Goal: Task Accomplishment & Management: Manage account settings

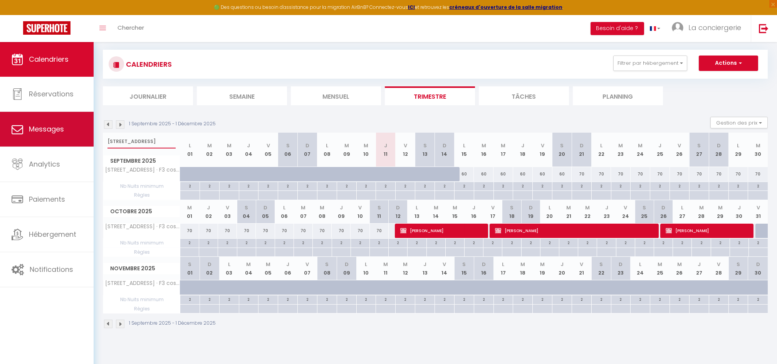
drag, startPoint x: 152, startPoint y: 137, endPoint x: 54, endPoint y: 137, distance: 98.2
click at [54, 137] on div "🟢 Des questions ou besoin d'assistance pour la migration AirBnB? Connectez-vous…" at bounding box center [388, 172] width 777 height 345
type input "loft"
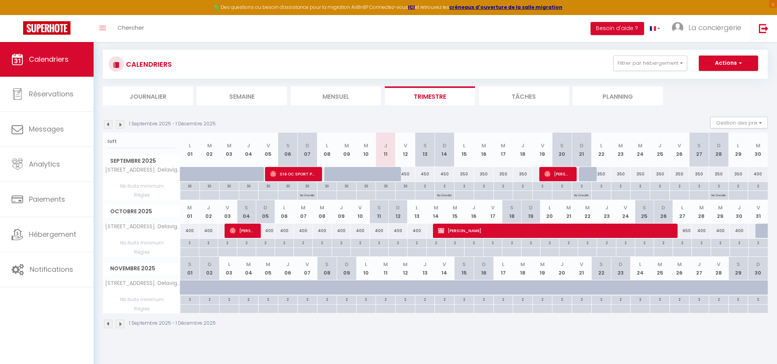
click at [407, 171] on div "450" at bounding box center [406, 174] width 20 height 14
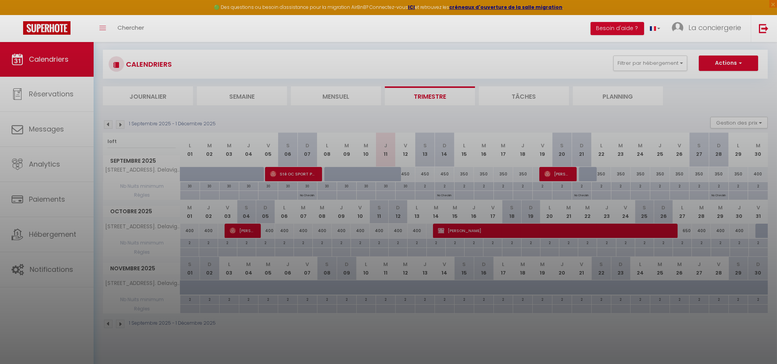
click at [430, 93] on div at bounding box center [388, 182] width 777 height 364
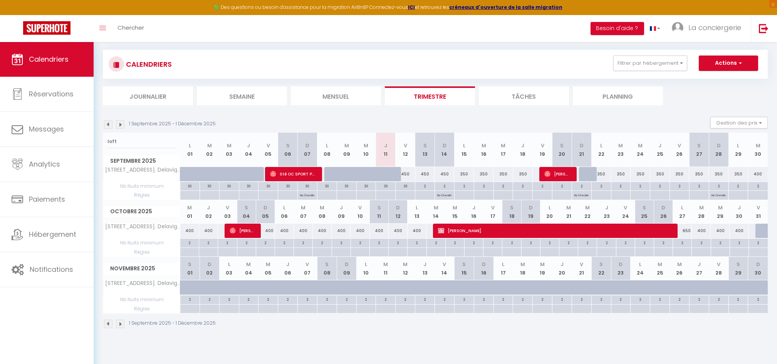
click at [423, 93] on li "Trimestre" at bounding box center [430, 95] width 90 height 19
click at [405, 173] on div "450" at bounding box center [406, 174] width 20 height 14
type input "450"
type input "Ven 12 Septembre 2025"
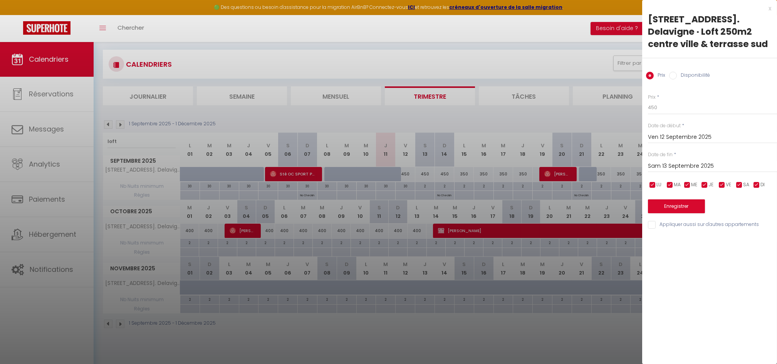
click at [663, 167] on input "Sam 13 Septembre 2025" at bounding box center [712, 166] width 129 height 10
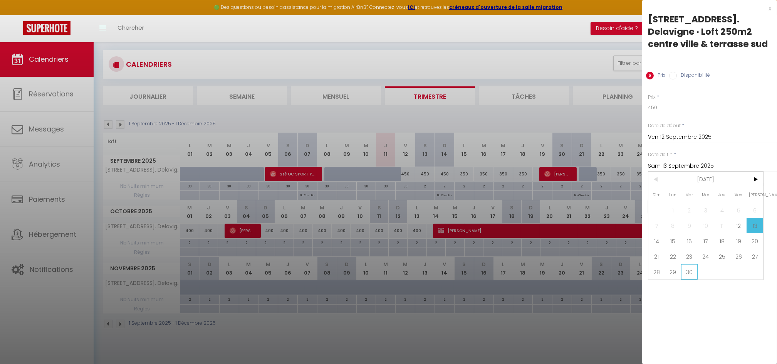
click at [688, 271] on span "30" at bounding box center [689, 271] width 17 height 15
type input "[DATE]"
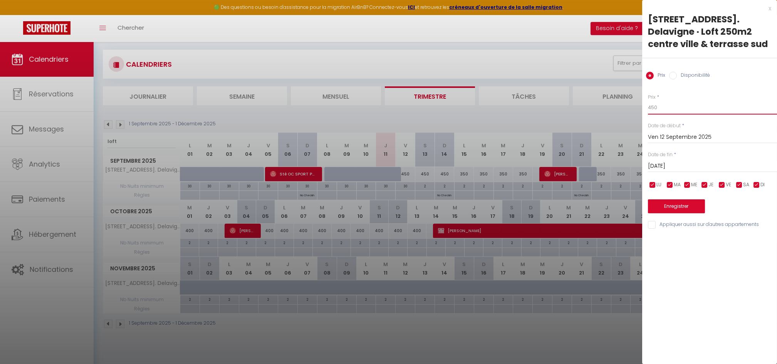
drag, startPoint x: 658, startPoint y: 107, endPoint x: 631, endPoint y: 104, distance: 27.2
click at [631, 104] on body "🟢 Des questions ou besoin d'assistance pour la migration AirBnB? Connectez-vous…" at bounding box center [388, 182] width 777 height 364
type input "300"
click at [667, 196] on div "Enregistrer" at bounding box center [712, 202] width 129 height 24
click at [669, 205] on button "Enregistrer" at bounding box center [676, 206] width 57 height 14
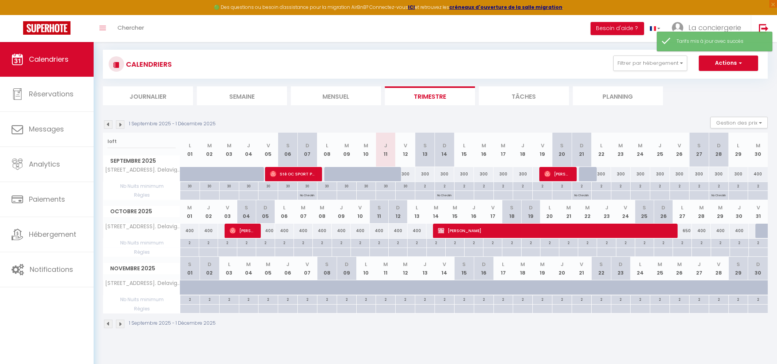
click at [523, 329] on div "1 Septembre 2025 - 1 Décembre 2025" at bounding box center [435, 324] width 665 height 23
click at [521, 350] on body "🟢 Des questions ou besoin d'assistance pour la migration AirBnB? Connectez-vous…" at bounding box center [388, 182] width 777 height 364
click at [566, 343] on div "Urgent : Migration Airbnb nécessaire pour votre compte, merci de suivre ces éta…" at bounding box center [435, 172] width 683 height 345
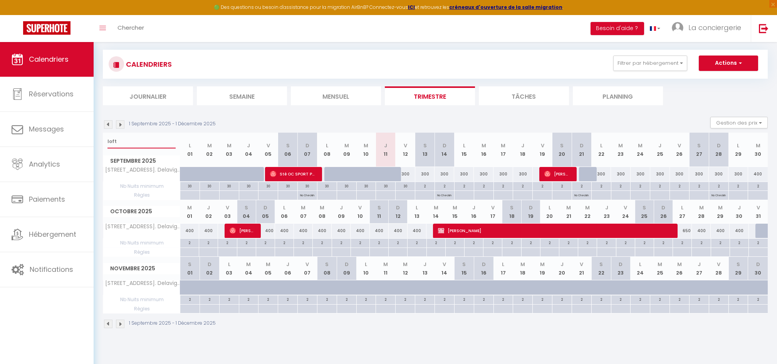
click at [153, 144] on input "loft" at bounding box center [141, 141] width 68 height 14
type input "l"
type input "haudry"
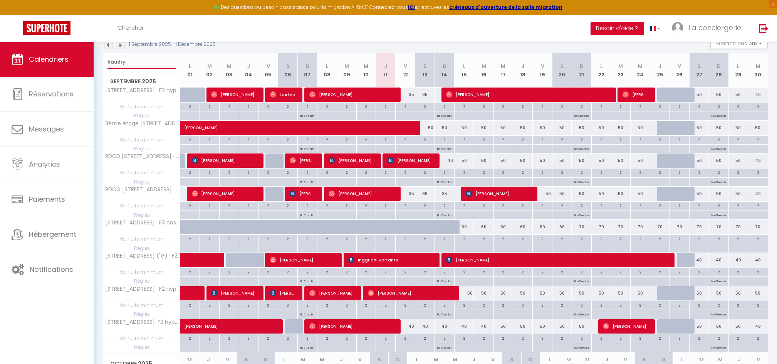
scroll to position [119, 0]
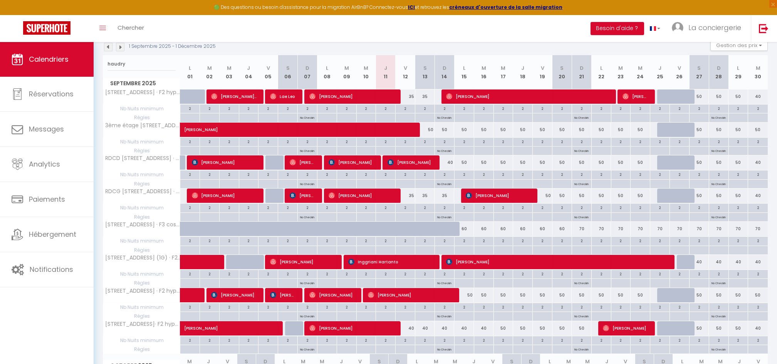
click at [411, 195] on div "35" at bounding box center [406, 195] width 20 height 14
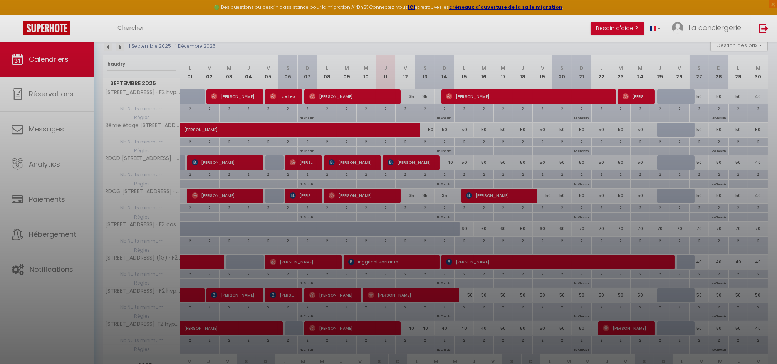
click at [410, 195] on div at bounding box center [388, 182] width 777 height 364
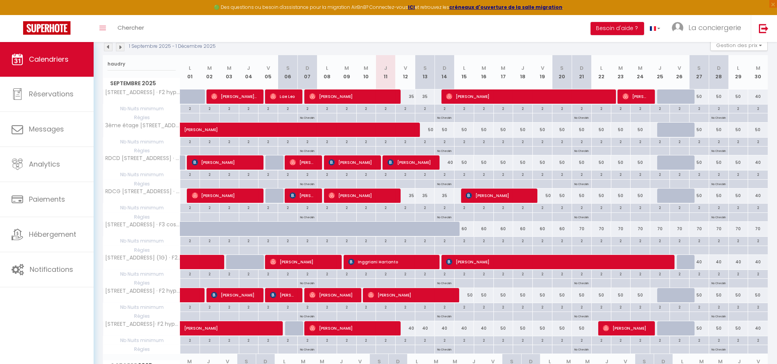
click at [411, 193] on div "35" at bounding box center [406, 195] width 20 height 14
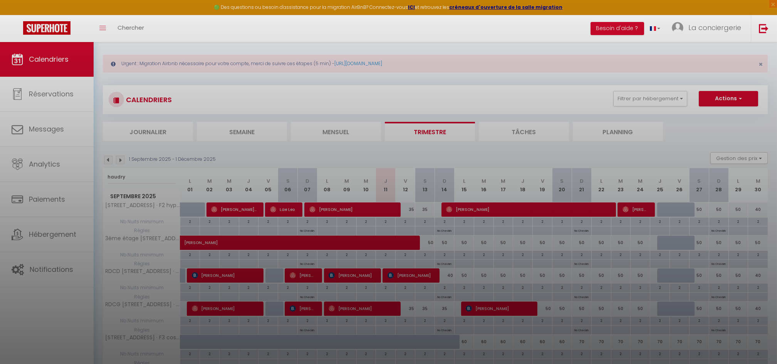
scroll to position [0, 0]
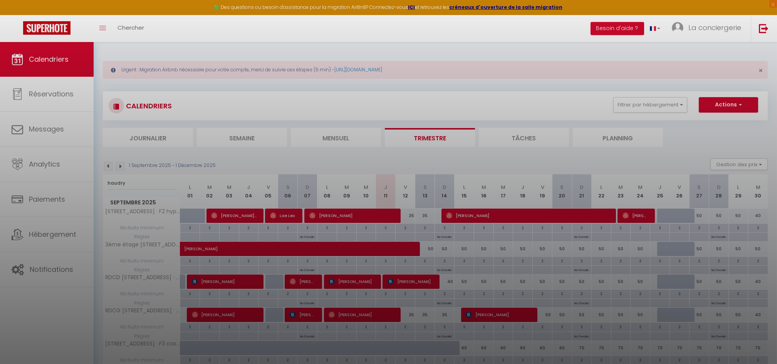
click at [428, 138] on div at bounding box center [388, 182] width 777 height 364
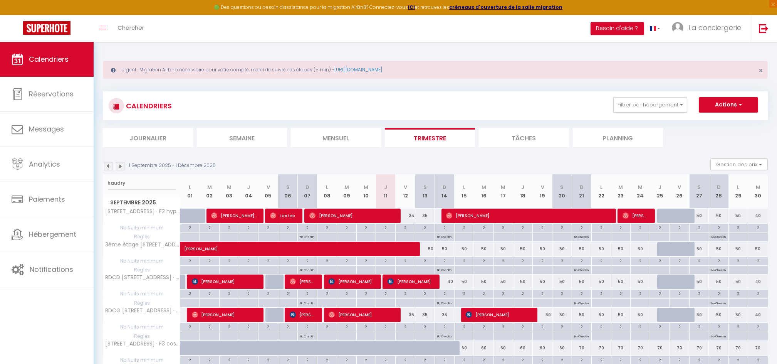
click at [455, 94] on div "CALENDRIERS Filtrer par hébergement Tous les logements publiés 33 General Sarra…" at bounding box center [435, 105] width 665 height 29
click at [428, 130] on li "Trimestre" at bounding box center [430, 137] width 90 height 19
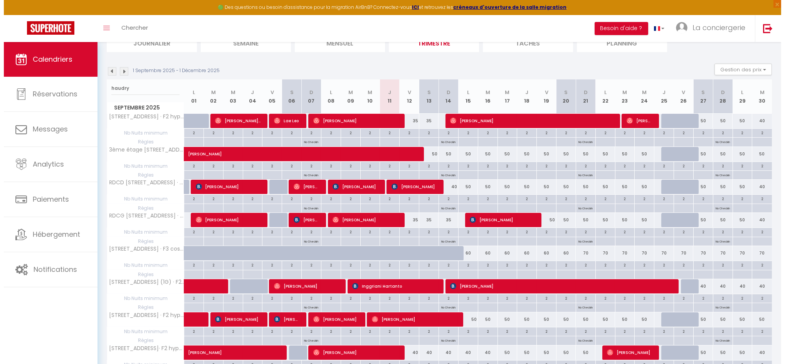
scroll to position [96, 0]
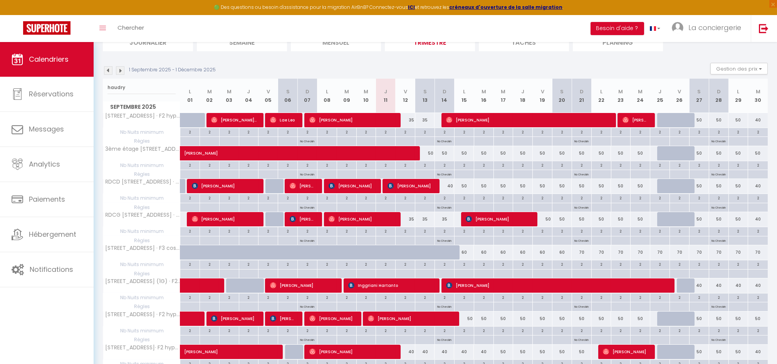
click at [410, 218] on div "35" at bounding box center [406, 219] width 20 height 14
type input "35"
type input "Ven 12 Septembre 2025"
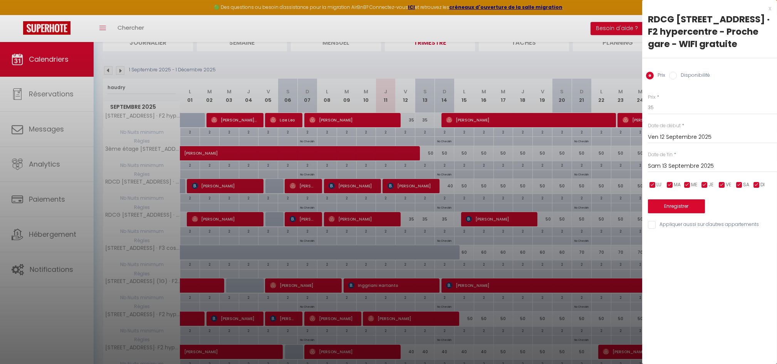
click at [685, 167] on input "Sam 13 Septembre 2025" at bounding box center [712, 166] width 129 height 10
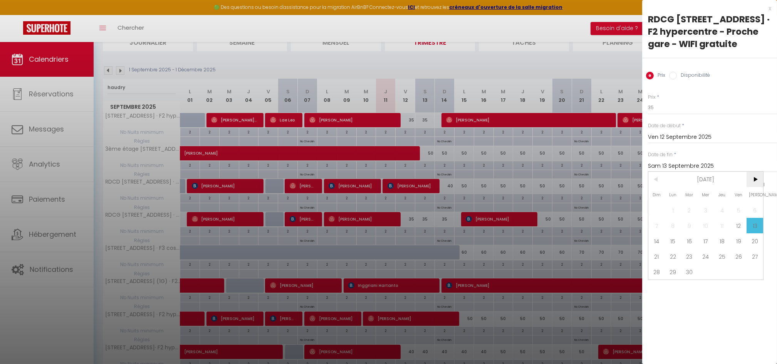
click at [757, 177] on span ">" at bounding box center [755, 178] width 17 height 15
click at [658, 288] on span "30" at bounding box center [656, 286] width 17 height 15
type input "Dim 30 Novembre 2025"
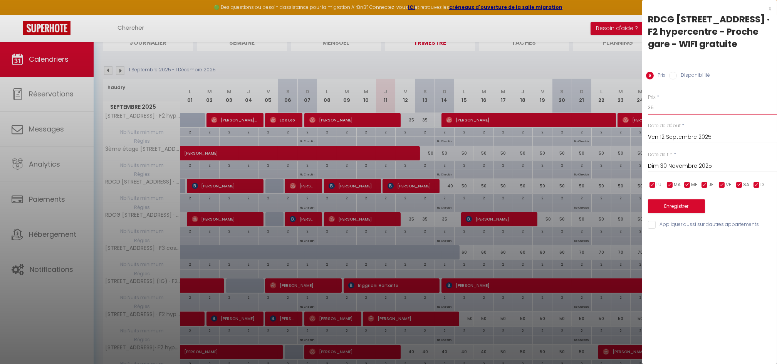
drag, startPoint x: 665, startPoint y: 107, endPoint x: 601, endPoint y: 107, distance: 64.0
type input "40"
drag, startPoint x: 673, startPoint y: 208, endPoint x: 686, endPoint y: 243, distance: 37.3
click at [686, 243] on div "x RDCG [STREET_ADDRESS] · F2 hypercentre - Proche gare - WIFI gratuite Prix Dis…" at bounding box center [709, 182] width 135 height 364
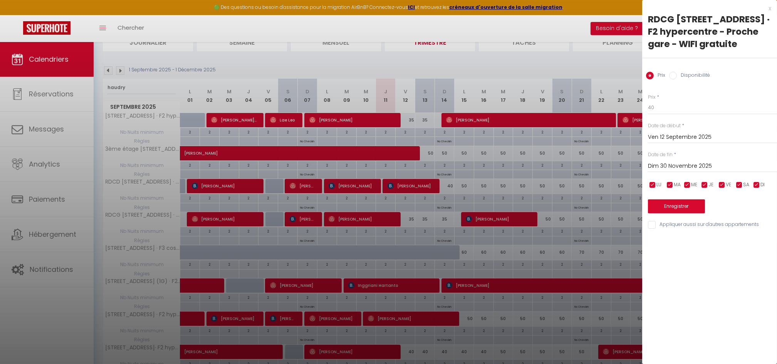
click at [652, 223] on input "Appliquer aussi sur d'autres appartements" at bounding box center [712, 225] width 129 height 8
checkbox input "true"
click at [669, 204] on button "Enregistrer" at bounding box center [676, 206] width 57 height 14
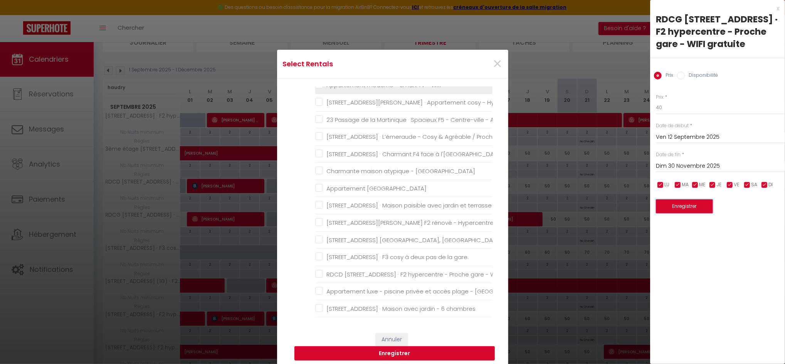
scroll to position [604, 0]
click at [316, 273] on gratuite "RDCD [STREET_ADDRESS] · F2 hypercentre - Proche gare - WIFI gratuite" at bounding box center [403, 273] width 177 height 8
checkbox gratuite "true"
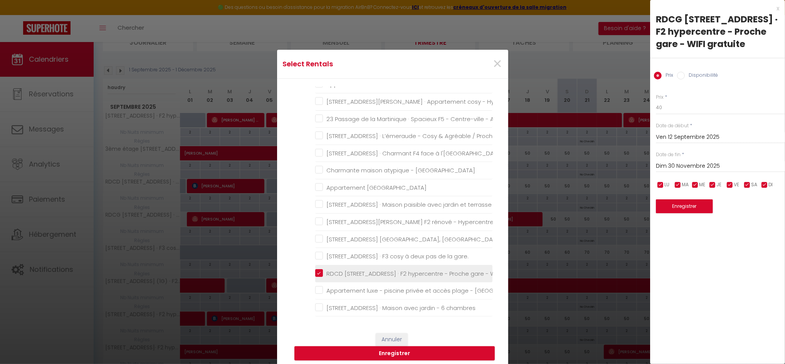
checkbox gare "false"
checkbox privé "false"
checkbox neuf "false"
checkbox d\'Etretat "false"
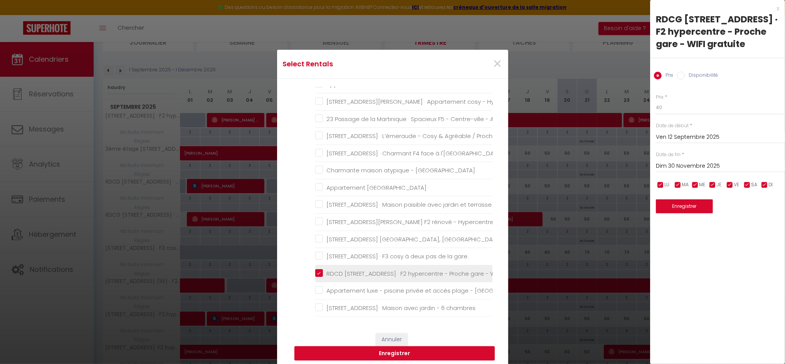
checkbox gare "false"
checkbox neuf "false"
checkbox privé "false"
checkbox d\'Etretat "false"
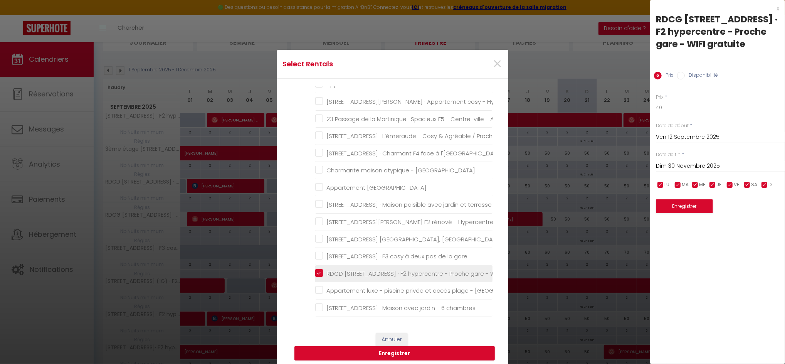
checkbox chaleureux "false"
checkbox Cosy "false"
checkbox gratuite "false"
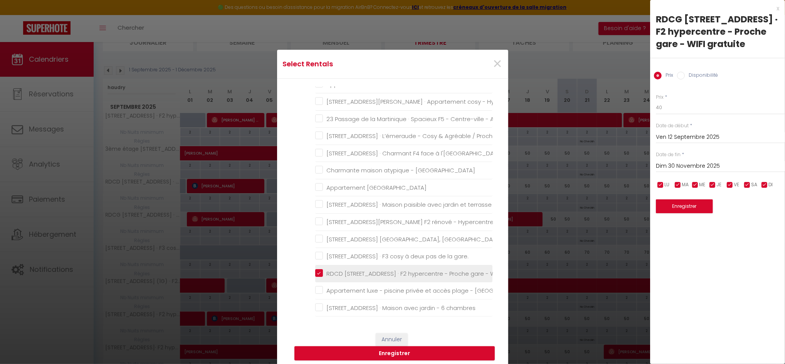
checkbox gratuit "false"
checkbox gratuite "false"
checkbox gare "false"
checkbox plage "false"
checkbox sublime "false"
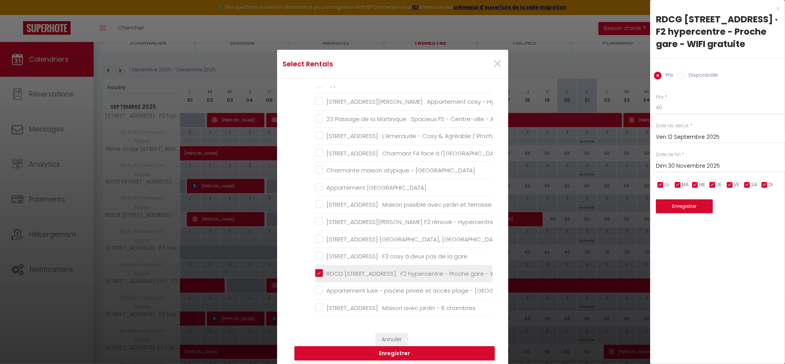
checkbox droite "false"
checkbox Volcan "false"
checkbox gare "false"
checkbox plage "false"
checkbox sud "false"
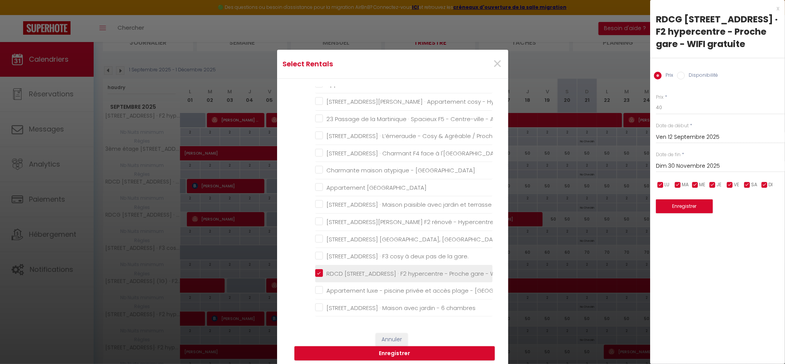
checkbox gratuite "false"
checkbox Fibre "false"
checkbox Oudayas "false"
checkbox TV "false"
checkbox Wifi "false"
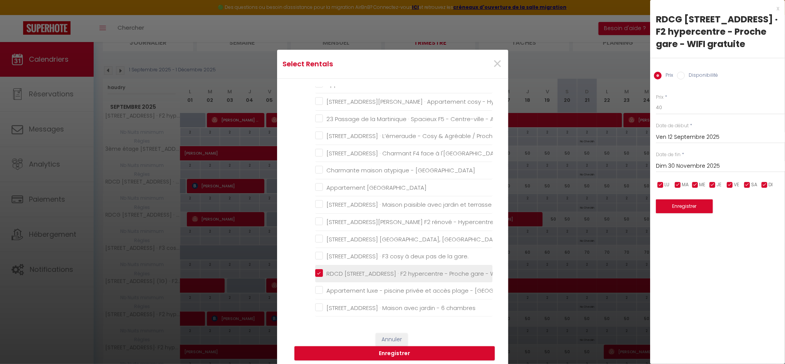
checkbox gare "false"
checkbox Wifi "false"
checkbox familles "false"
checkbox calme "false"
checkbox gare "false"
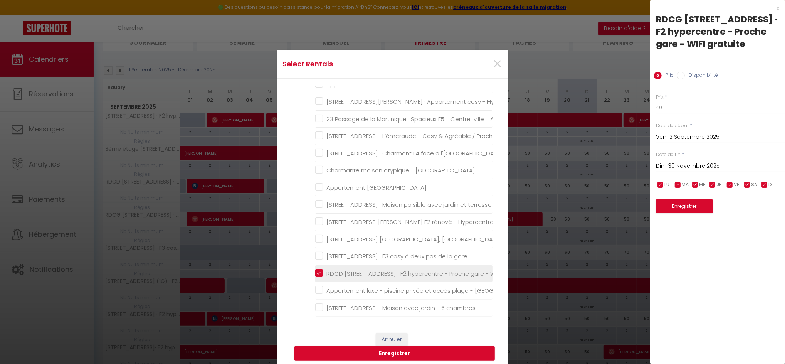
checkbox plage "false"
checkbox Rabat "false"
checkbox Honfleur "false"
checkbox WIFI "false"
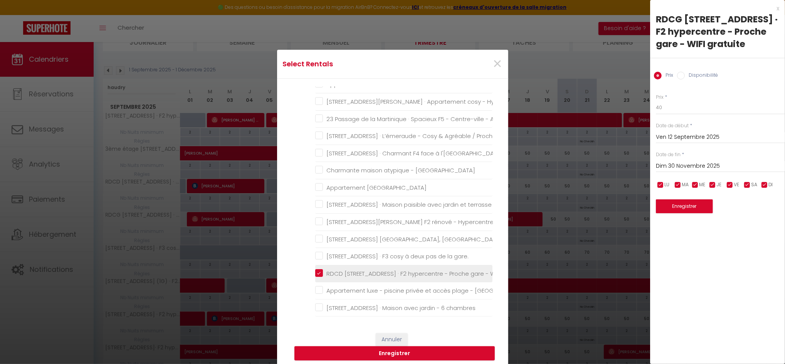
checkbox ville "false"
checkbox gare\ "false"
checkbox Rabat "false"
checkbox chambres "false"
checkbox gare "false"
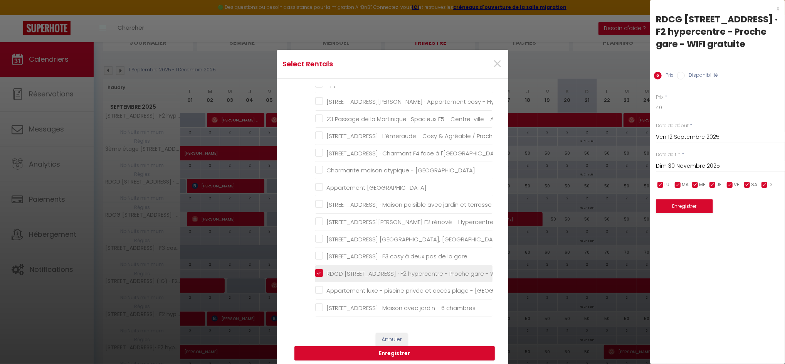
checkbox mer "false"
checkbox plage "false"
checkbox privée "false"
checkbox chambres "false"
checkbox ville "false"
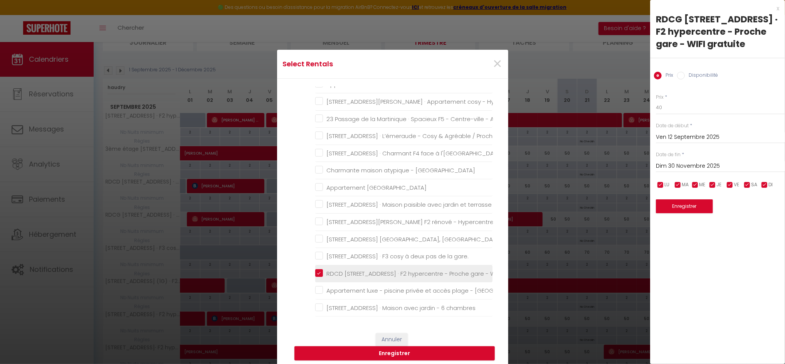
checkbox quais "false"
click at [385, 353] on button "Enregistrer" at bounding box center [394, 353] width 200 height 15
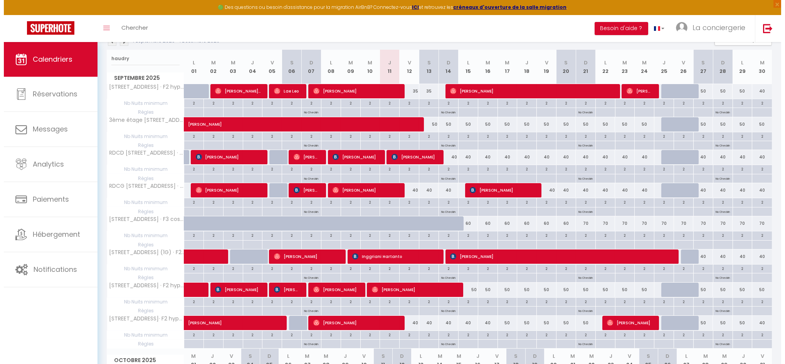
scroll to position [124, 0]
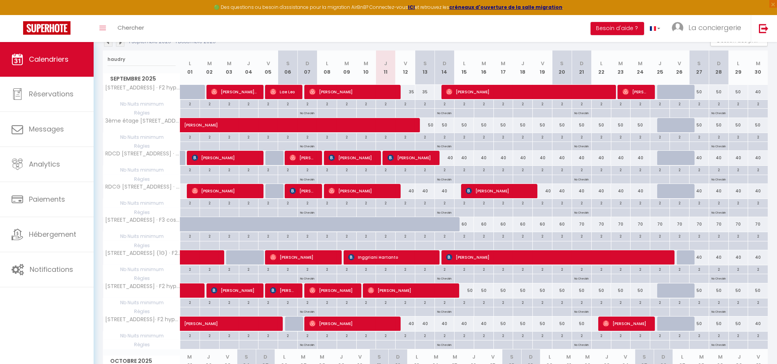
click at [450, 156] on div "40" at bounding box center [445, 158] width 20 height 14
type input "40"
type input "Dim 14 Septembre 2025"
type input "Lun 15 Septembre 2025"
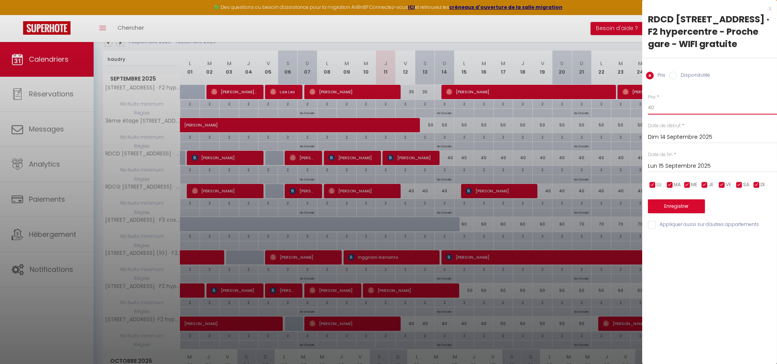
drag, startPoint x: 661, startPoint y: 110, endPoint x: 631, endPoint y: 101, distance: 32.0
type input "37"
click at [692, 166] on input "Lun 15 Septembre 2025" at bounding box center [712, 166] width 129 height 10
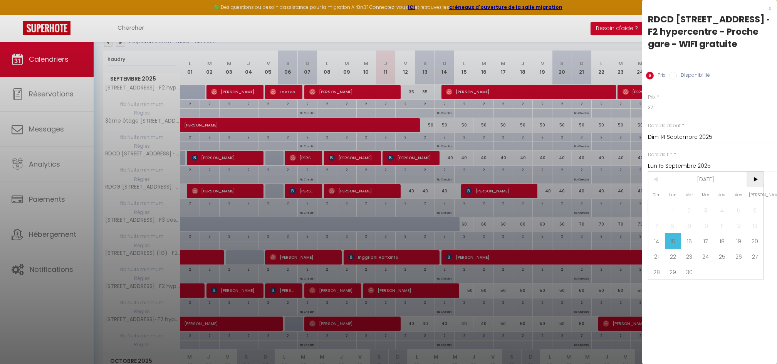
click at [753, 181] on span ">" at bounding box center [755, 178] width 17 height 15
click at [656, 289] on span "30" at bounding box center [656, 286] width 17 height 15
type input "Dim 30 Novembre 2025"
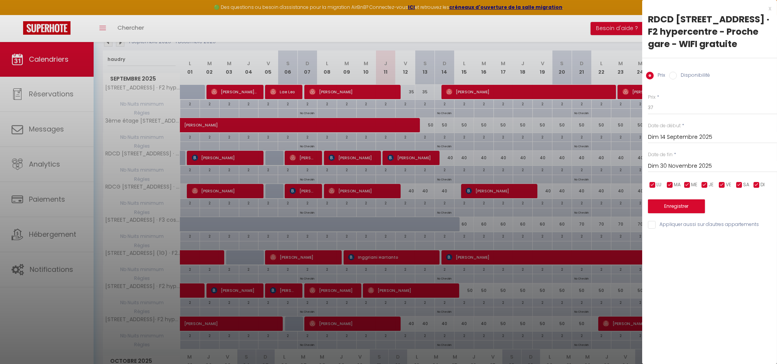
click at [656, 224] on input "Appliquer aussi sur d'autres appartements" at bounding box center [712, 225] width 129 height 8
checkbox input "true"
click at [663, 205] on button "Enregistrer" at bounding box center [676, 206] width 57 height 14
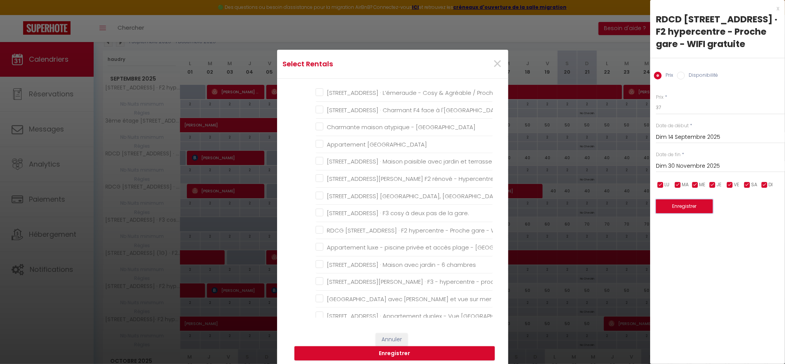
scroll to position [651, 0]
click at [316, 226] on gratuite "RDCG [STREET_ADDRESS] · F2 hypercentre - Proche gare - WIFI gratuite" at bounding box center [404, 226] width 177 height 8
checkbox gratuite "true"
checkbox gare "false"
checkbox privé "false"
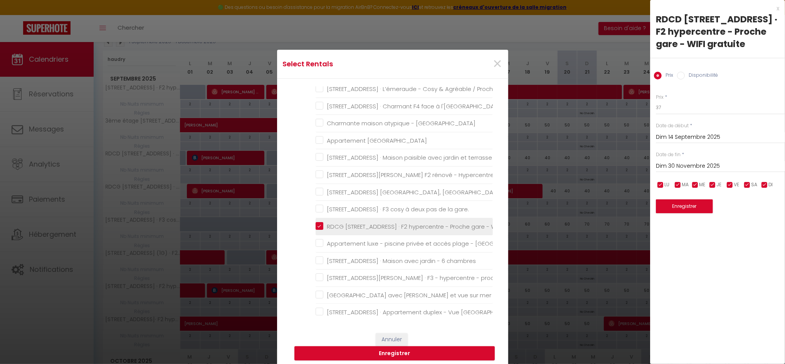
checkbox neuf "false"
checkbox d\'Etretat "false"
checkbox gare "false"
checkbox neuf "false"
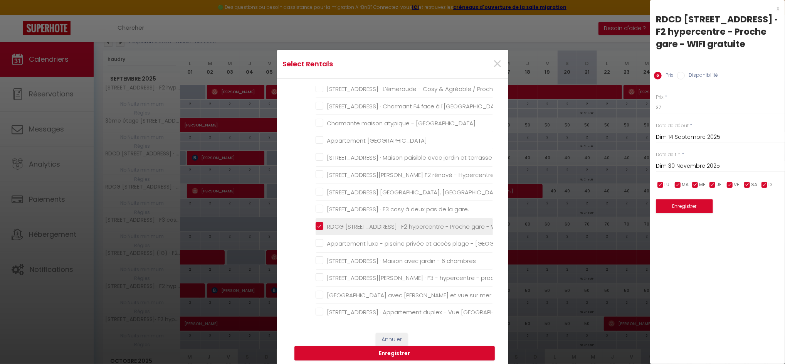
checkbox privé "false"
checkbox d\'Etretat "false"
checkbox chaleureux "false"
checkbox Cosy "false"
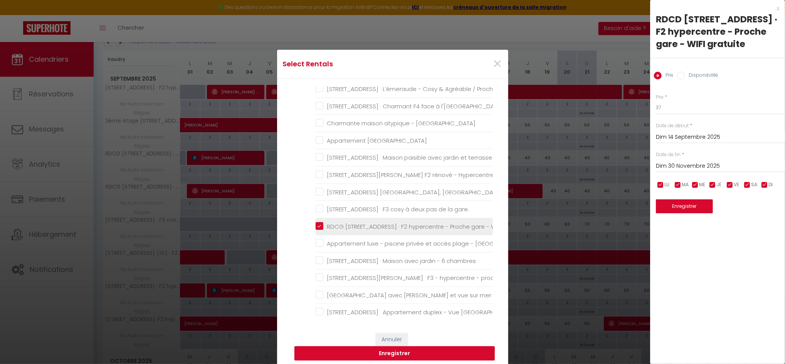
checkbox gratuite "false"
checkbox gratuit "false"
checkbox gratuite "false"
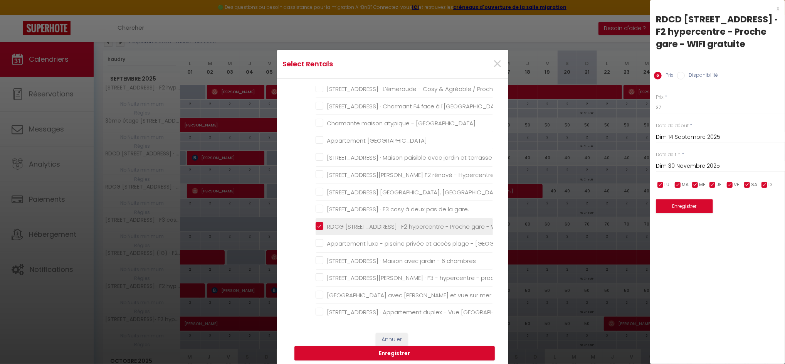
checkbox gare "false"
checkbox plage "false"
checkbox sublime "false"
checkbox droite "false"
checkbox Volcan "false"
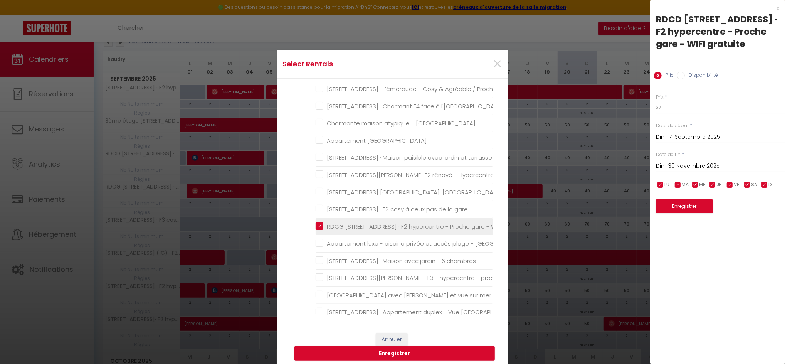
checkbox gare "false"
checkbox plage "false"
checkbox sud "false"
checkbox gratuite "false"
checkbox Fibre "false"
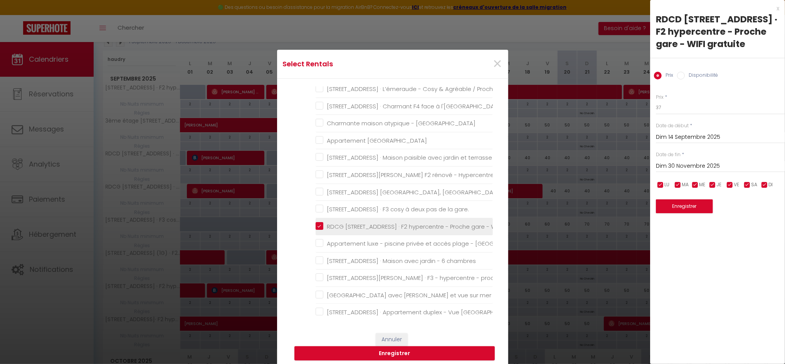
checkbox Oudayas "false"
checkbox TV "false"
checkbox Wifi "false"
checkbox gare "false"
checkbox Wifi "false"
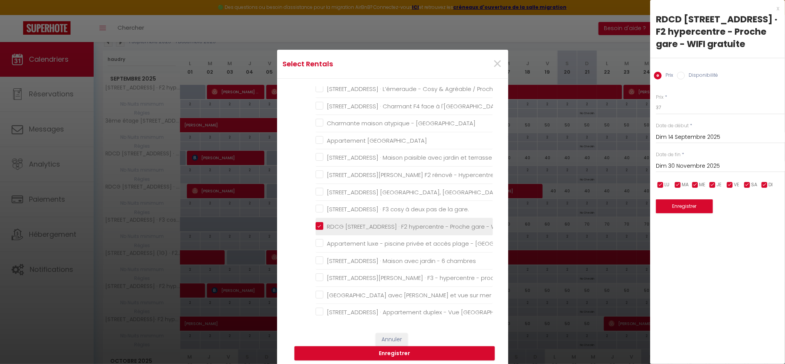
checkbox familles "false"
checkbox calme "false"
checkbox gare "false"
checkbox plage "false"
checkbox Rabat "false"
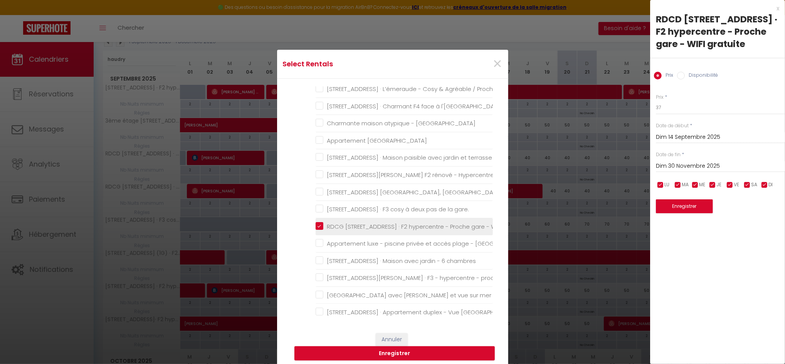
checkbox Rabat "false"
checkbox Honfleur "false"
checkbox WIFI "false"
checkbox ville "false"
checkbox gare\ "false"
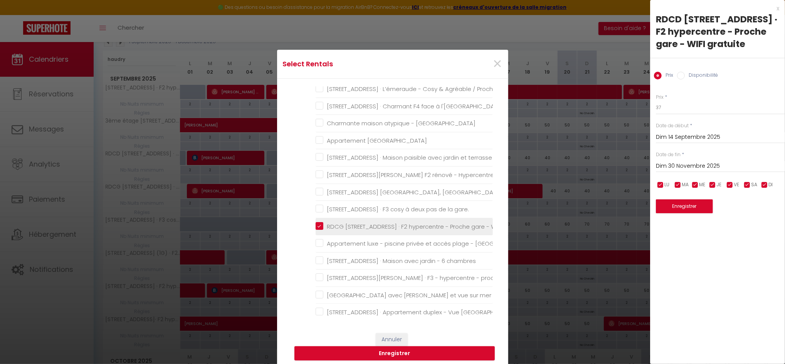
checkbox Rabat "false"
checkbox chambres "false"
checkbox gare "false"
checkbox mer "false"
checkbox plage "false"
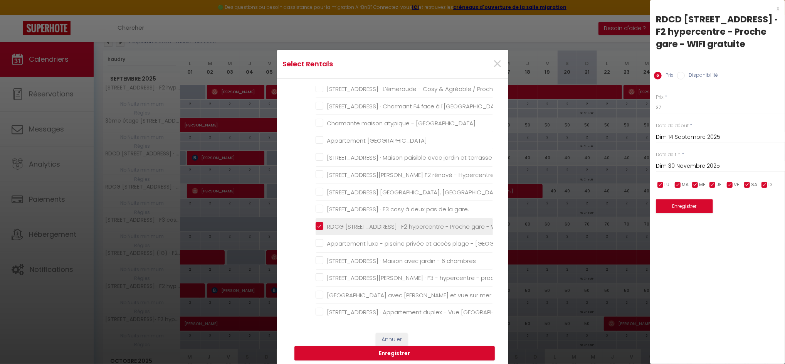
checkbox privée "false"
checkbox chambres "false"
checkbox ville "false"
checkbox quais "false"
click at [386, 349] on button "Enregistrer" at bounding box center [394, 353] width 200 height 15
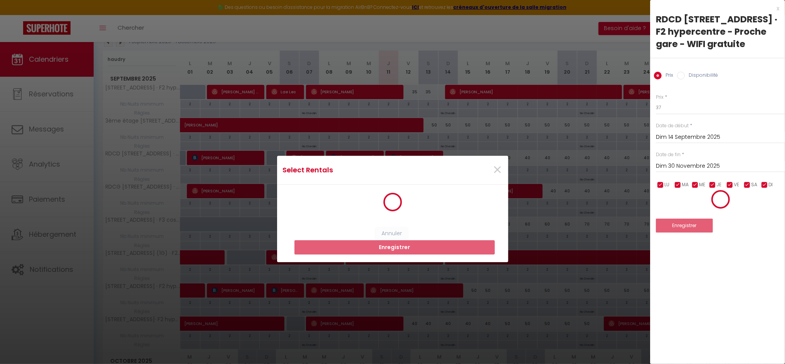
scroll to position [0, 0]
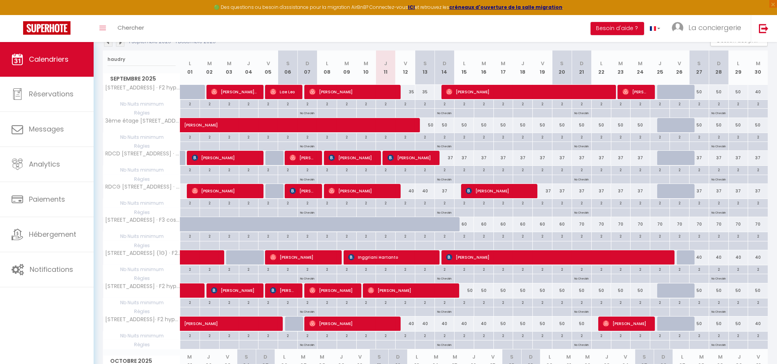
click at [411, 91] on div "35" at bounding box center [406, 92] width 20 height 14
type input "35"
type input "Ven 12 Septembre 2025"
type input "Sam 13 Septembre 2025"
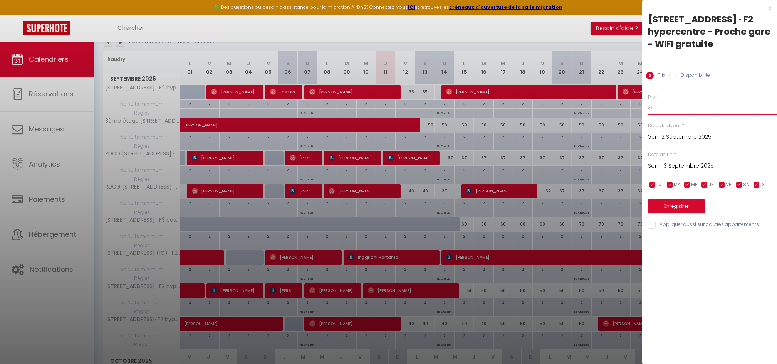
drag, startPoint x: 653, startPoint y: 103, endPoint x: 645, endPoint y: 106, distance: 8.9
click at [645, 106] on div "Prix * 35 Statut * Disponible Indisponible Date de début * [DATE] < [DATE] > Di…" at bounding box center [709, 157] width 135 height 146
type input "45"
click at [660, 163] on input "Sam 13 Septembre 2025" at bounding box center [712, 166] width 129 height 10
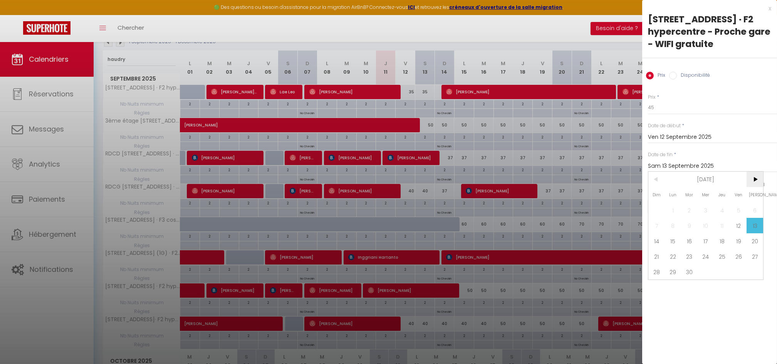
click at [754, 181] on span ">" at bounding box center [755, 178] width 17 height 15
click at [661, 285] on span "30" at bounding box center [656, 286] width 17 height 15
type input "Dim 30 Novembre 2025"
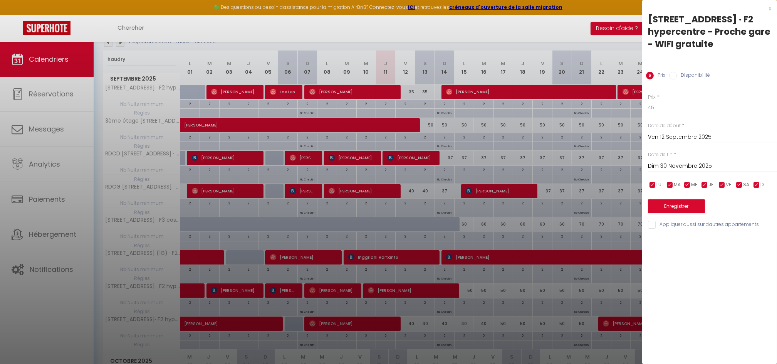
click at [664, 223] on input "Appliquer aussi sur d'autres appartements" at bounding box center [712, 225] width 129 height 8
checkbox input "true"
click at [662, 201] on button "Enregistrer" at bounding box center [676, 206] width 57 height 14
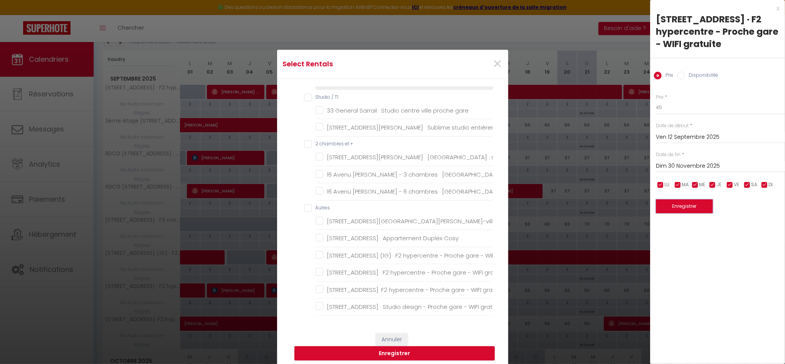
scroll to position [164, 0]
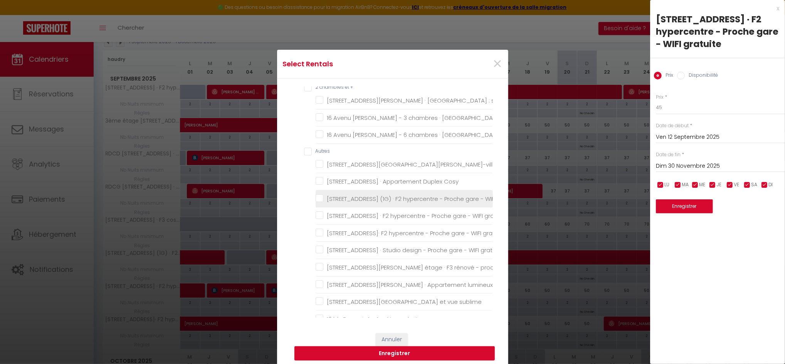
click at [316, 197] on gratuite "[STREET_ADDRESS] (1G) · F2 hypercentre - Proche gare - WIFI gratuite" at bounding box center [404, 199] width 177 height 8
checkbox gratuite "true"
checkbox gare "false"
checkbox privé "false"
checkbox neuf "false"
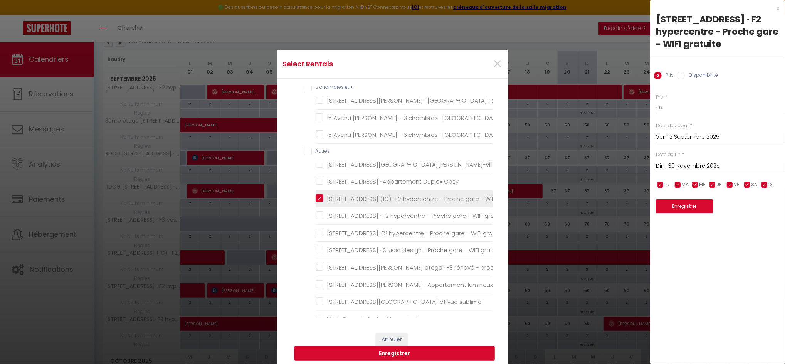
checkbox d\'Etretat "false"
checkbox gare "false"
checkbox neuf "false"
checkbox privé "false"
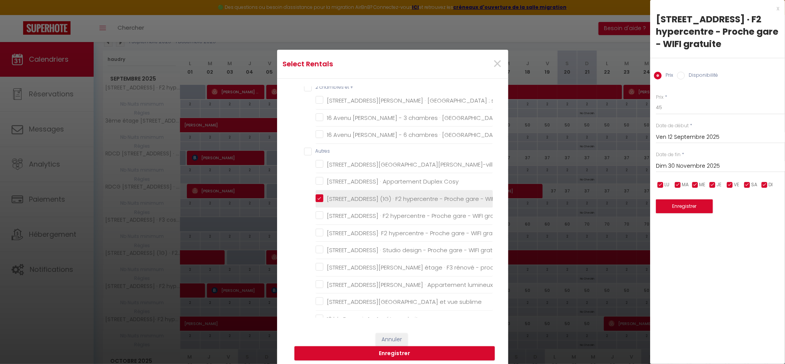
checkbox d\'Etretat "false"
checkbox chaleureux "false"
checkbox Cosy "false"
checkbox gratuite "false"
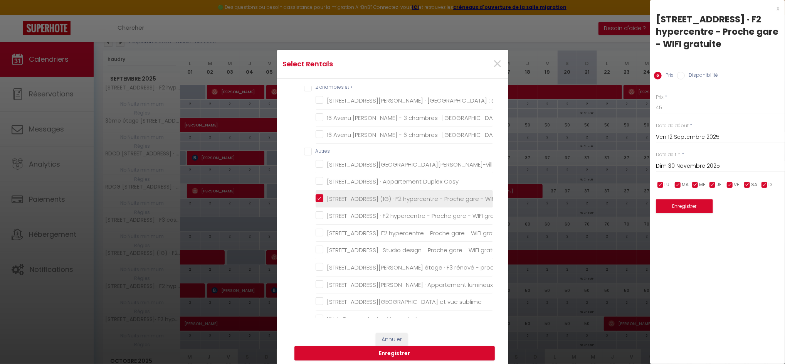
checkbox gratuite "false"
checkbox gratuit "false"
checkbox gare "false"
checkbox plage "false"
checkbox sublime "false"
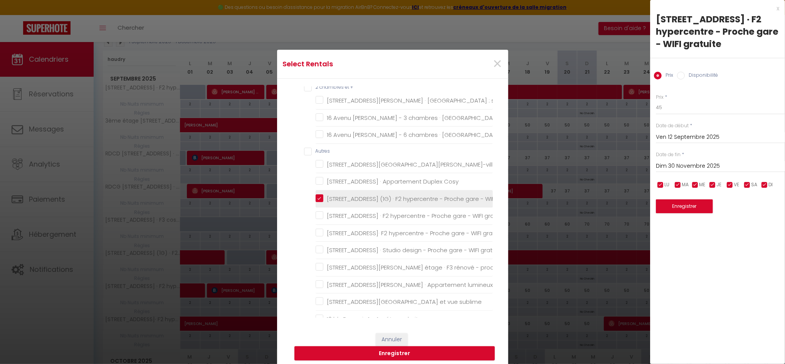
checkbox droite "false"
checkbox Volcan "false"
checkbox gare "false"
checkbox plage "false"
checkbox sud "false"
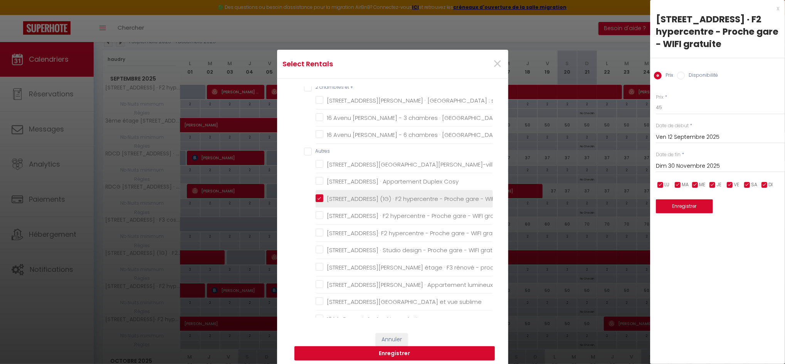
checkbox gratuite "false"
checkbox Fibre "false"
checkbox Oudayas "false"
checkbox TV "false"
checkbox Wifi "false"
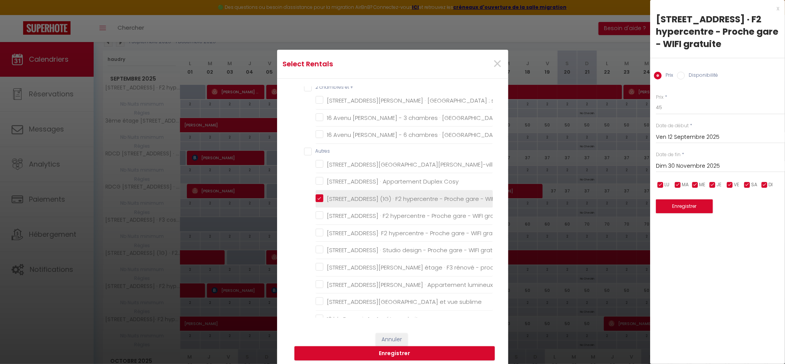
checkbox gare "false"
checkbox Wifi "false"
checkbox familles "false"
checkbox calme "false"
checkbox gare "false"
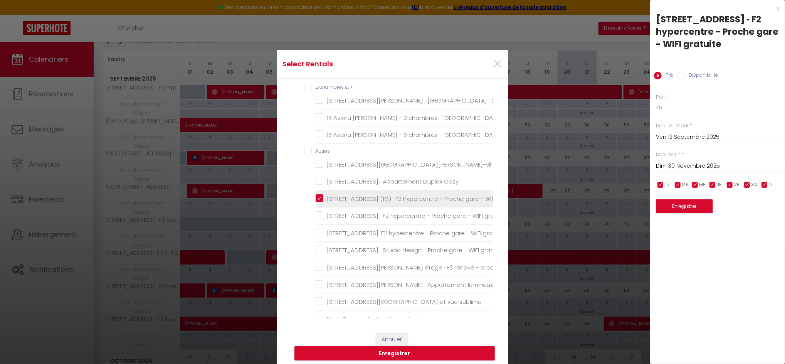
checkbox plage "false"
checkbox Rabat "false"
checkbox Honfleur "false"
checkbox WIFI "false"
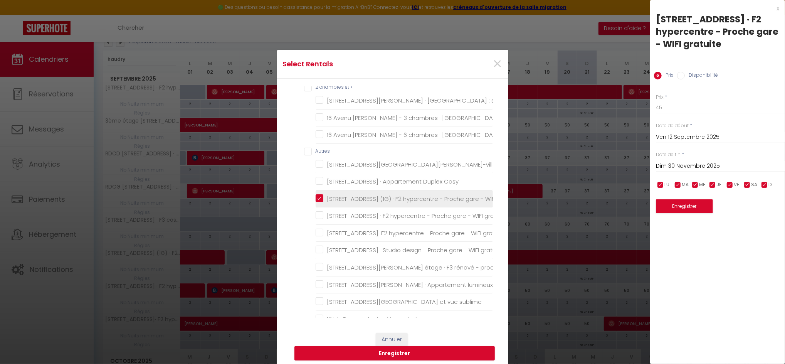
checkbox ville "false"
checkbox gare\ "false"
checkbox gratuite "false"
checkbox Rabat "false"
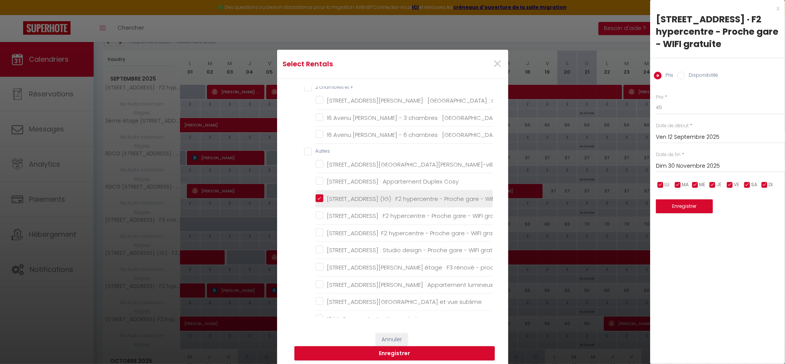
checkbox chambres "false"
checkbox gare "false"
checkbox mer "false"
checkbox plage "false"
checkbox privée "false"
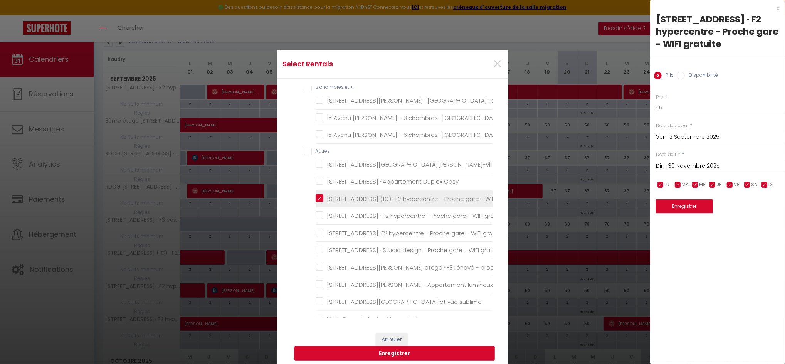
checkbox chambres "false"
checkbox ville "false"
checkbox quais "false"
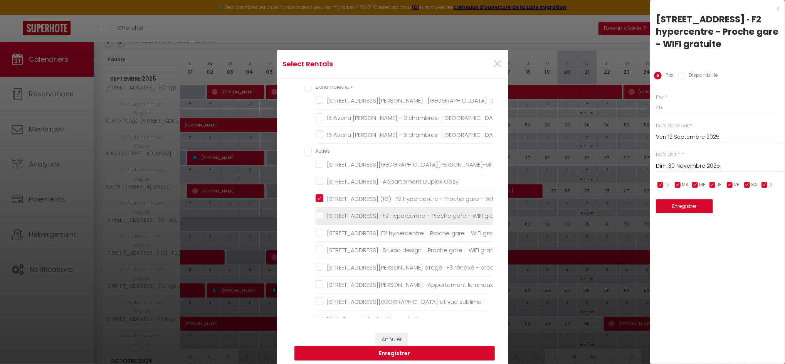
click at [316, 213] on gratuite "[STREET_ADDRESS] · F2 hypercentre - Proche gare - WIFI gratuite" at bounding box center [404, 216] width 177 height 8
checkbox gratuite "true"
checkbox gare "false"
checkbox privé "false"
checkbox neuf "false"
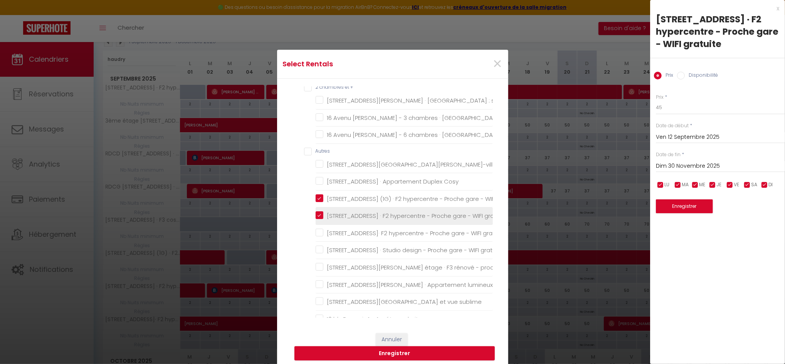
checkbox d\'Etretat "false"
checkbox gare "false"
checkbox neuf "false"
checkbox privé "false"
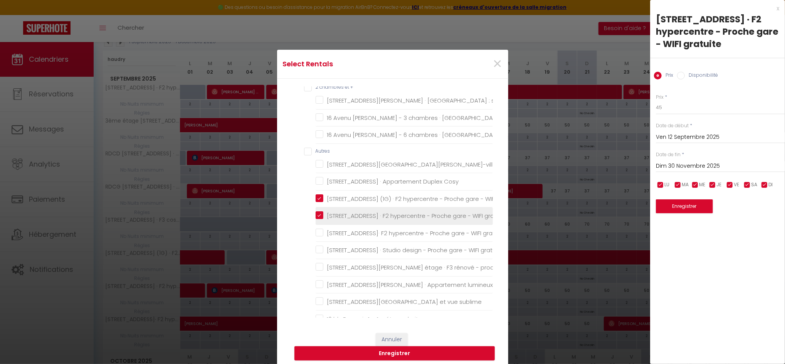
checkbox d\'Etretat "false"
checkbox chaleureux "false"
checkbox Cosy "false"
checkbox gratuite "false"
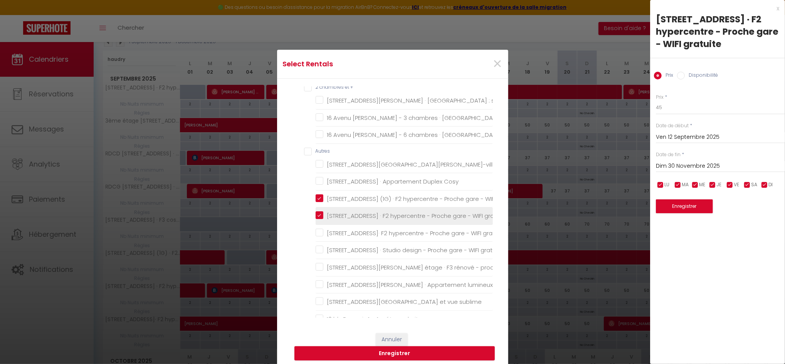
checkbox gratuit "false"
checkbox gare "false"
checkbox plage "false"
checkbox sublime "false"
checkbox droite "false"
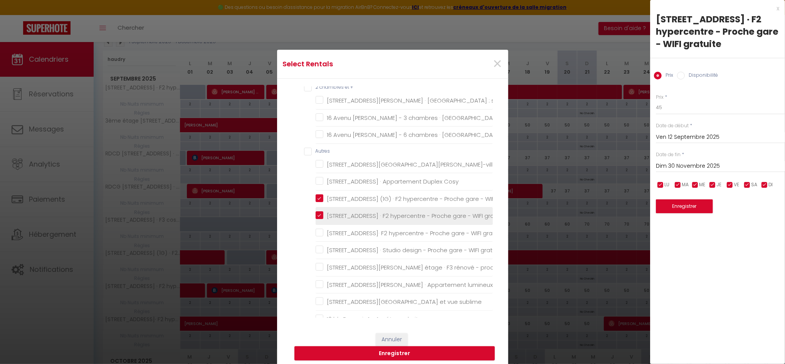
checkbox Volcan "false"
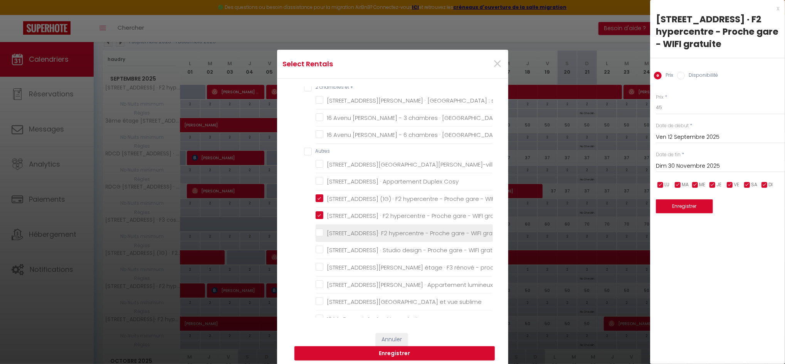
click at [316, 233] on gratuite "[STREET_ADDRESS]· F2 hypercentre - Proche gare - WIFI gratuite" at bounding box center [404, 233] width 177 height 8
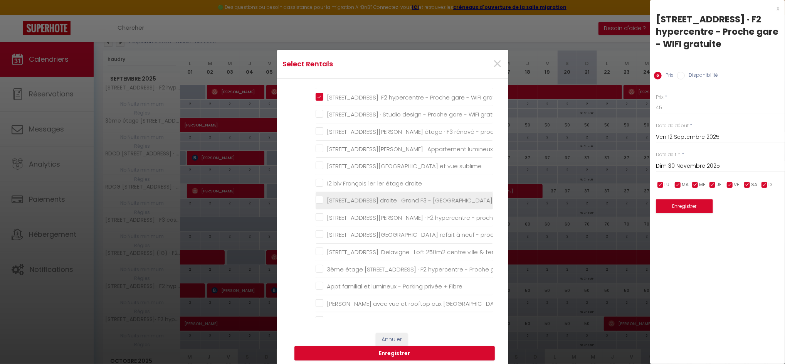
scroll to position [304, 0]
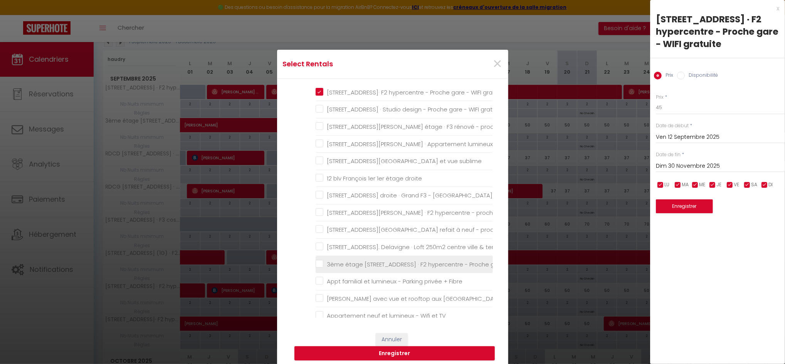
click at [316, 261] on gratuite "3ème étage [STREET_ADDRESS] · F2 hypercentre - Proche gare - WIFI gratuite" at bounding box center [404, 264] width 177 height 8
click at [393, 352] on button "Enregistrer" at bounding box center [394, 353] width 200 height 15
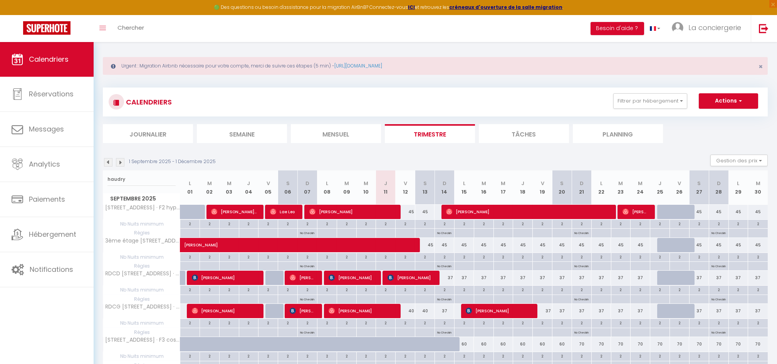
scroll to position [3, 0]
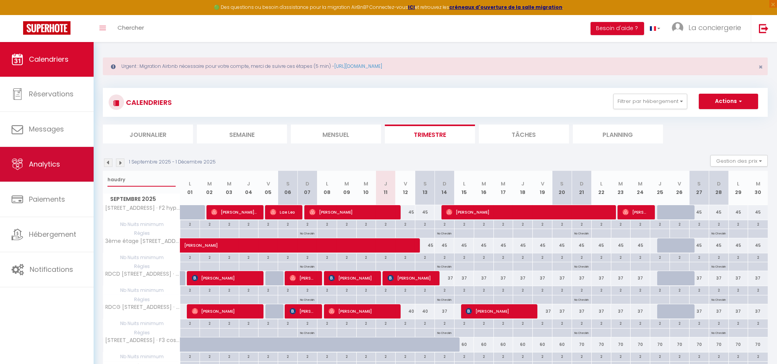
drag, startPoint x: 138, startPoint y: 180, endPoint x: 56, endPoint y: 174, distance: 82.3
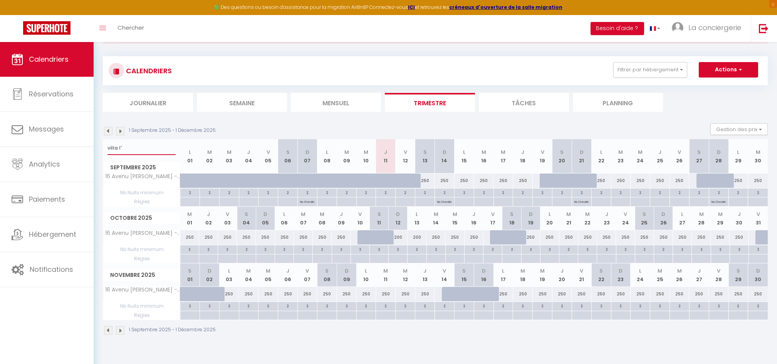
scroll to position [42, 0]
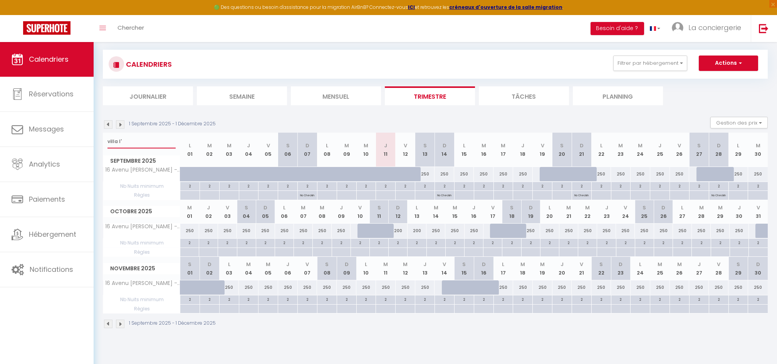
click at [130, 146] on input "villa l'" at bounding box center [141, 141] width 68 height 14
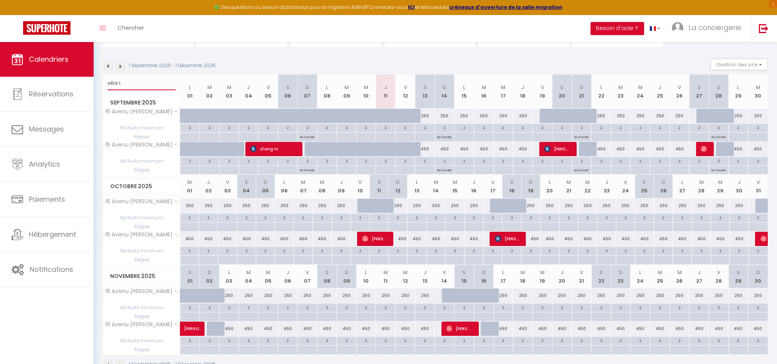
scroll to position [96, 0]
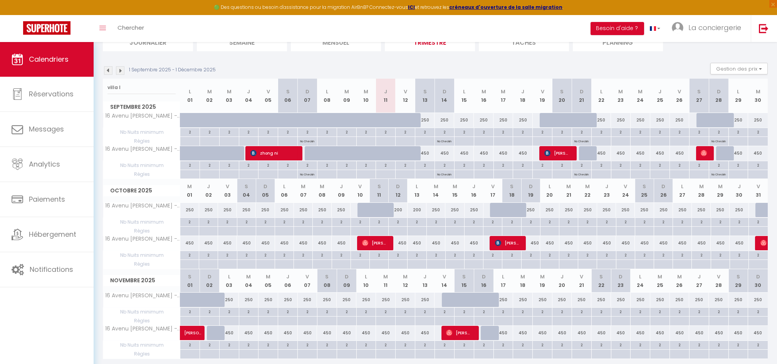
click at [433, 47] on li "Trimestre" at bounding box center [430, 41] width 90 height 19
click at [755, 73] on button "Gestion des prix" at bounding box center [738, 69] width 57 height 12
click at [723, 118] on input "Disponibilité" at bounding box center [732, 120] width 69 height 8
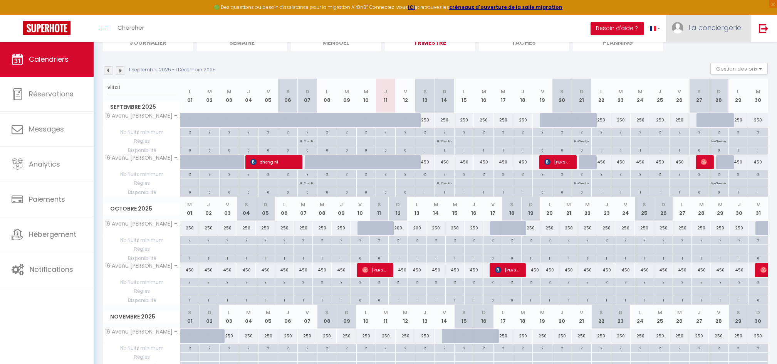
click at [703, 34] on link "La conciergerie" at bounding box center [708, 28] width 85 height 27
click at [714, 52] on link "Paramètres" at bounding box center [720, 53] width 57 height 13
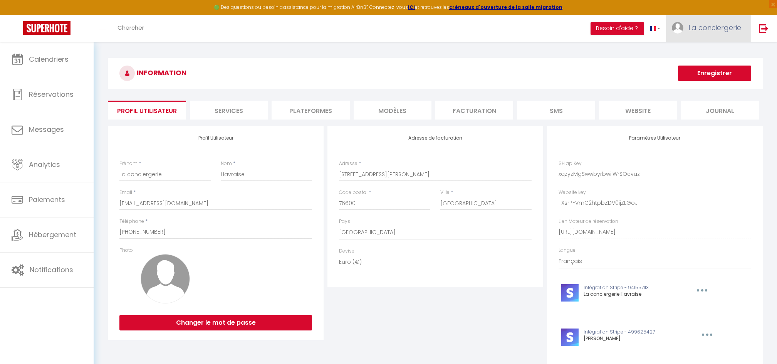
click at [713, 34] on link "La conciergerie" at bounding box center [708, 28] width 85 height 27
click at [707, 49] on link "Paramètres" at bounding box center [720, 53] width 57 height 13
click at [722, 53] on link "Paramètres" at bounding box center [720, 53] width 57 height 13
click at [707, 49] on link "Paramètres" at bounding box center [720, 53] width 57 height 13
click at [323, 114] on li "Plateformes" at bounding box center [311, 110] width 78 height 19
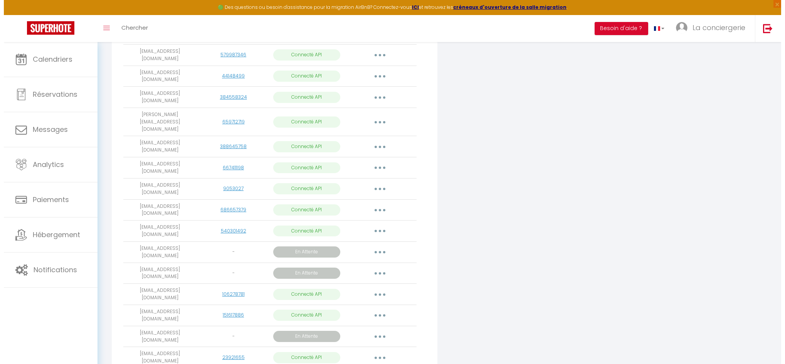
scroll to position [398, 0]
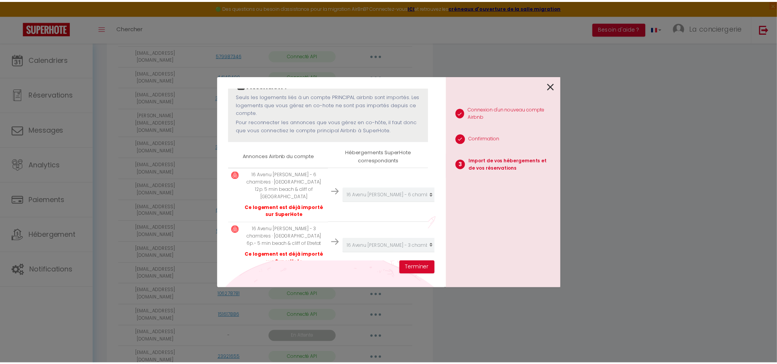
scroll to position [92, 0]
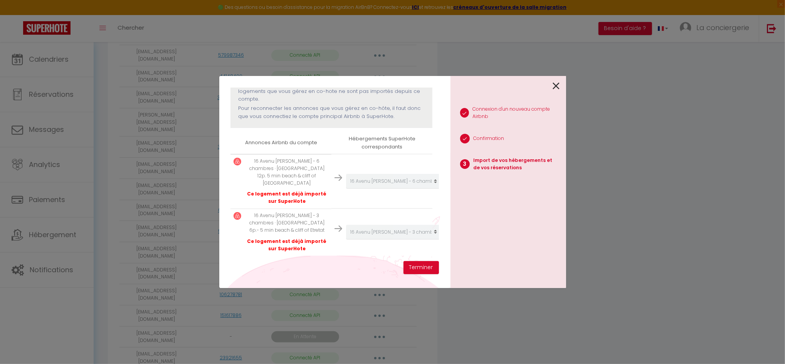
click at [559, 87] on icon at bounding box center [556, 86] width 7 height 12
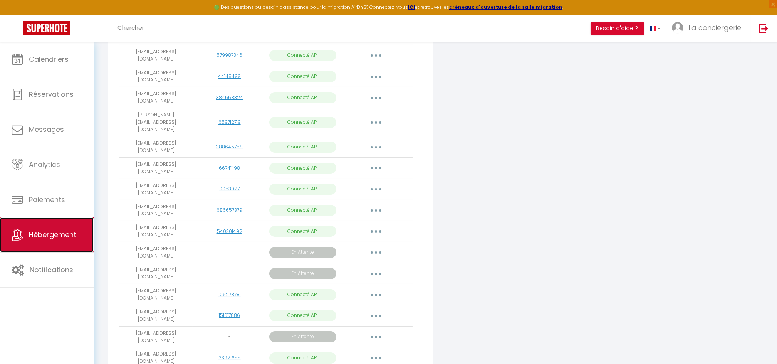
click at [46, 229] on link "Hébergement" at bounding box center [47, 234] width 94 height 35
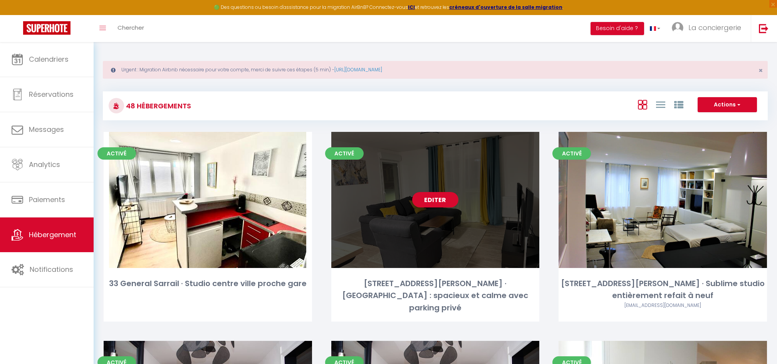
scroll to position [306, 0]
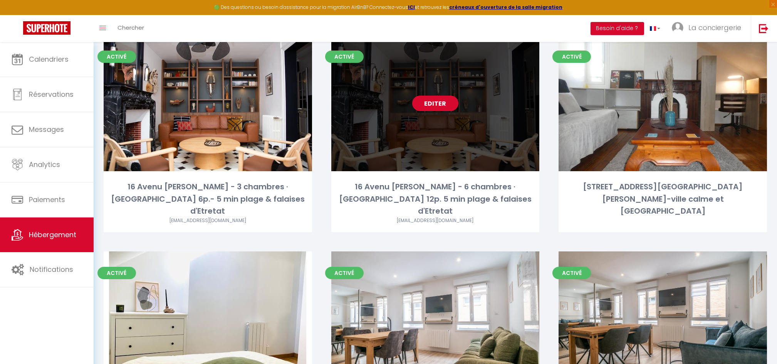
click at [429, 96] on link "Editer" at bounding box center [435, 103] width 46 height 15
click at [436, 99] on link "Editer" at bounding box center [435, 103] width 46 height 15
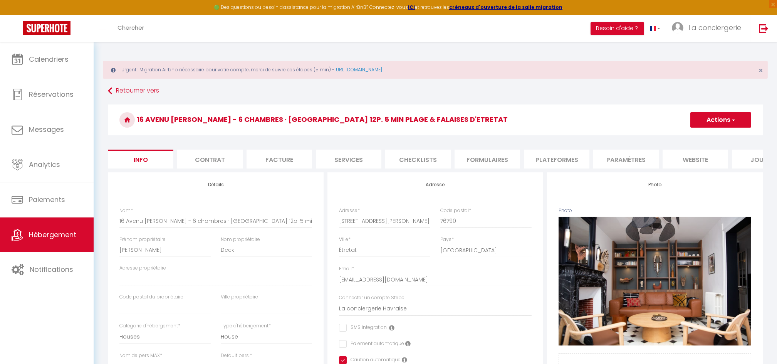
click at [615, 153] on li "Paramètres" at bounding box center [625, 158] width 65 height 19
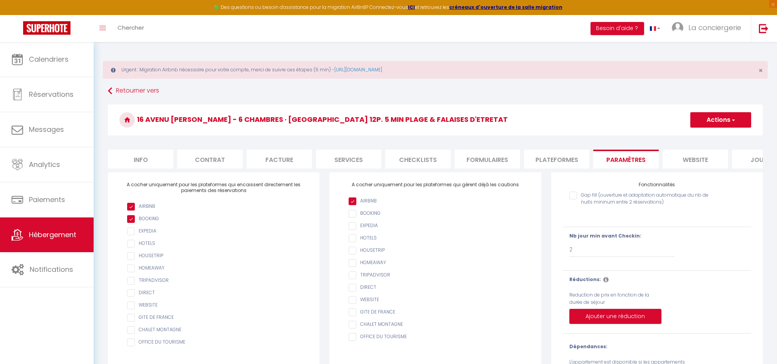
click at [539, 161] on li "Plateformes" at bounding box center [556, 158] width 65 height 19
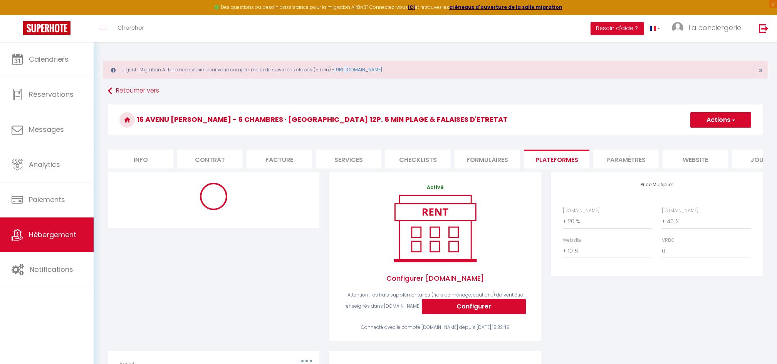
click at [476, 161] on li "Formulaires" at bounding box center [487, 158] width 65 height 19
